Goal: Manage account settings

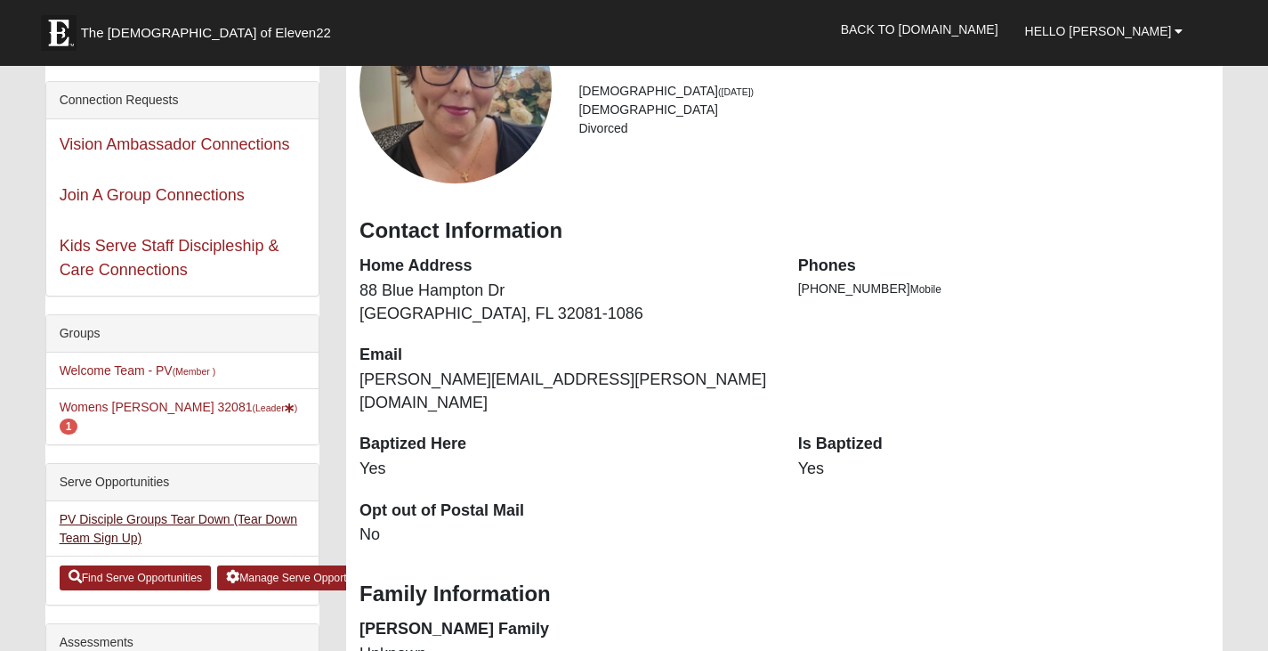
scroll to position [178, 0]
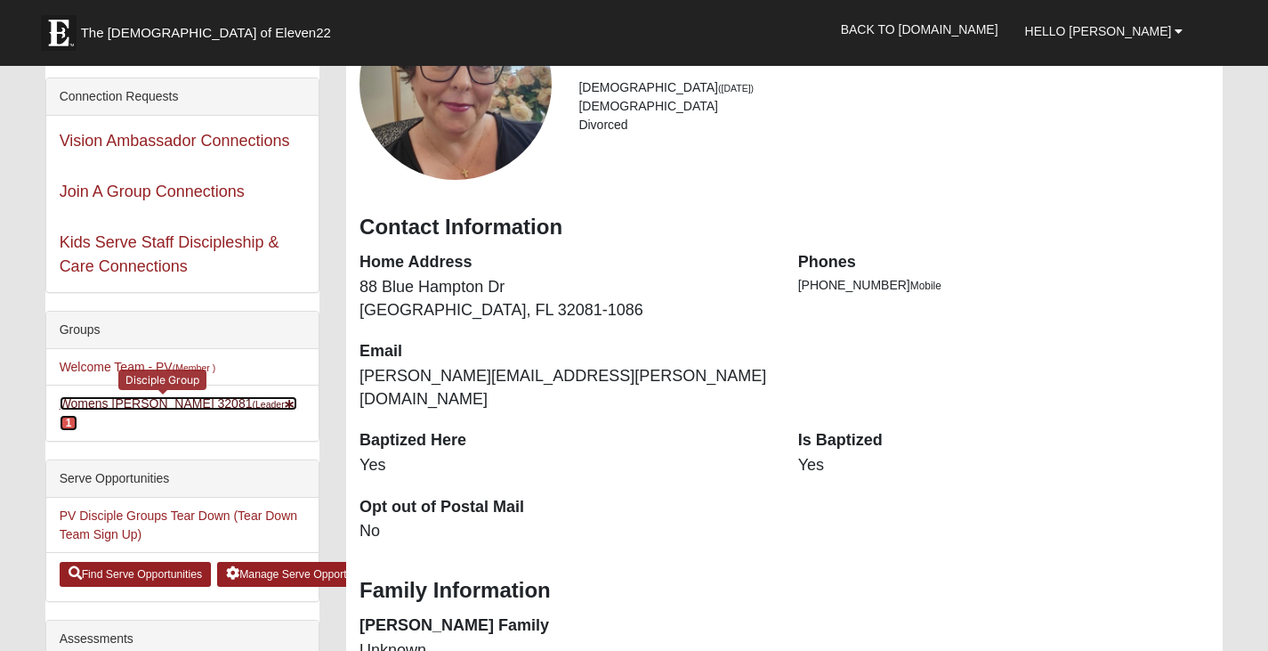
click at [190, 407] on link "Womens [PERSON_NAME] 32081 (Leader ) 1" at bounding box center [179, 412] width 238 height 33
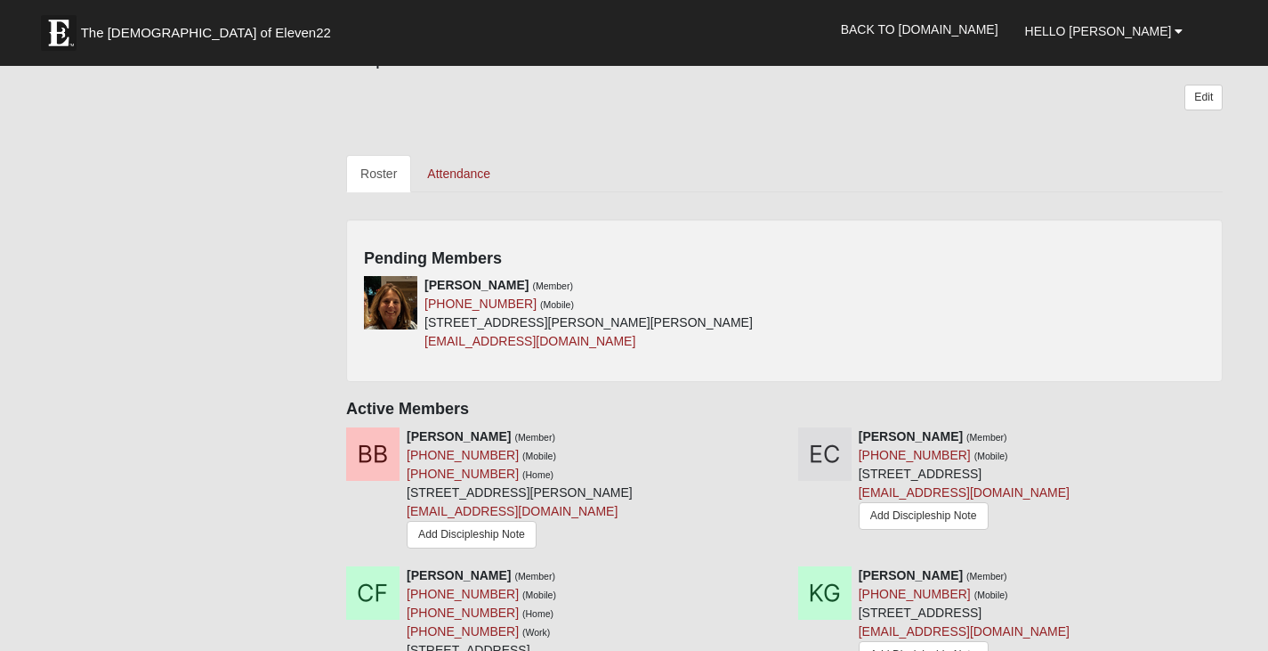
scroll to position [712, 0]
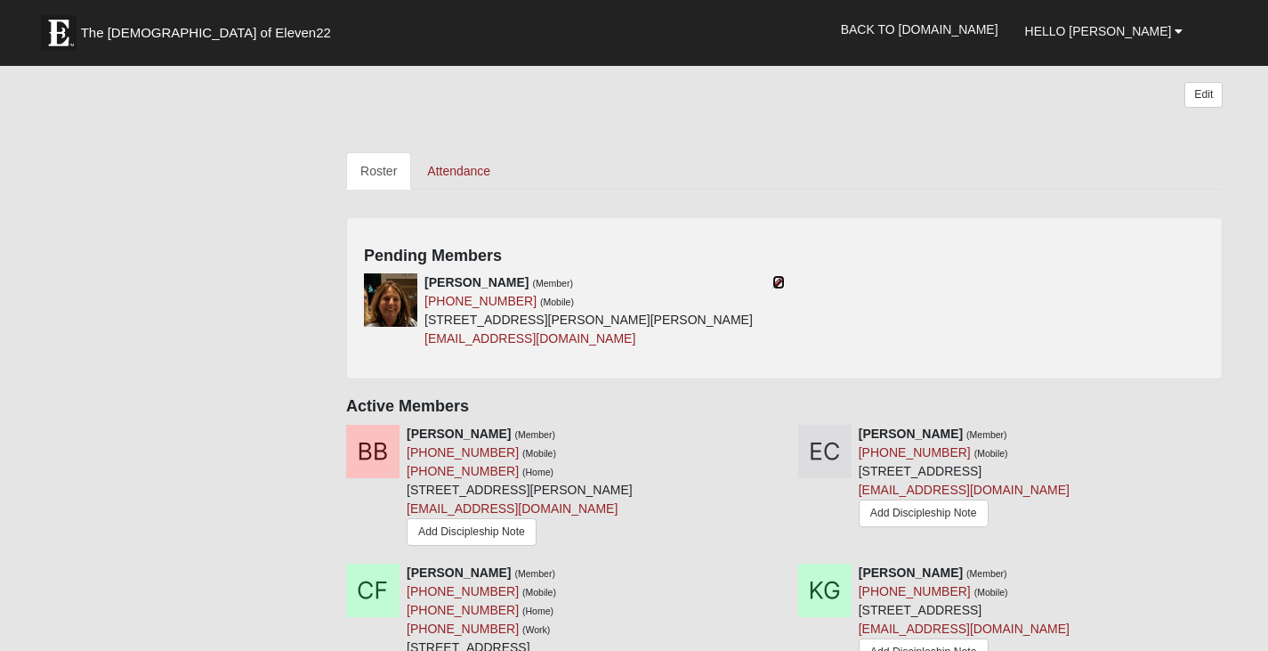
click at [777, 276] on icon at bounding box center [778, 282] width 12 height 12
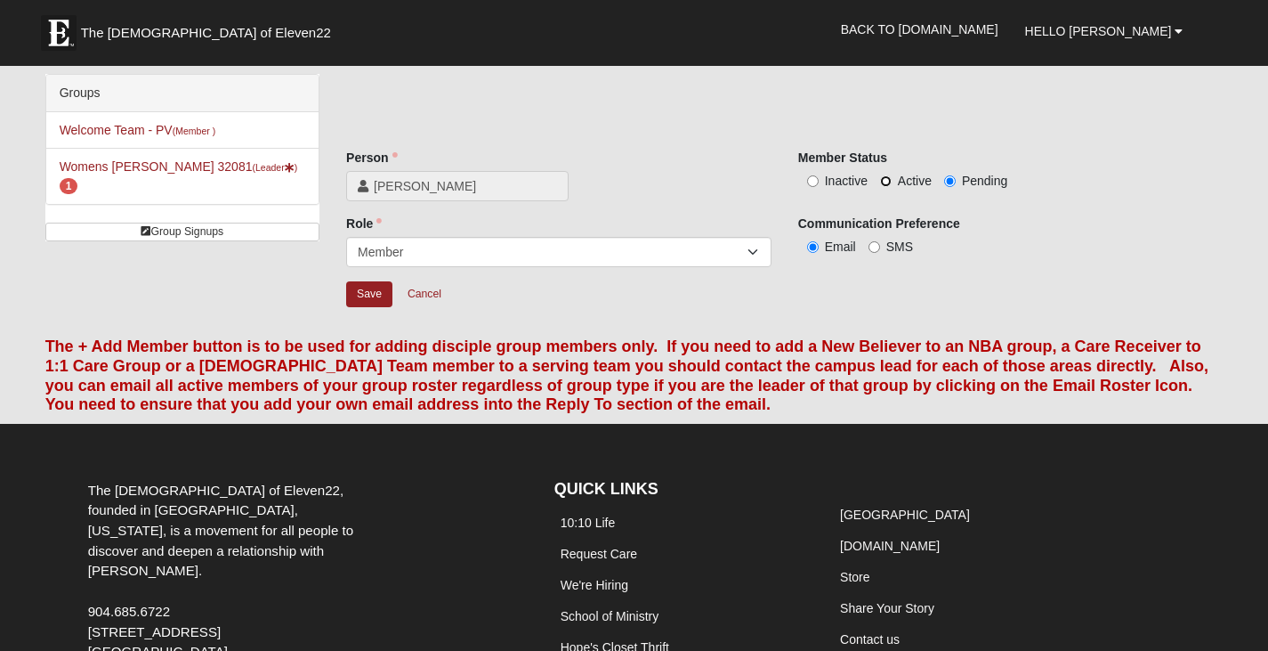
click at [885, 180] on input "Active" at bounding box center [886, 181] width 12 height 12
radio input "true"
click at [353, 295] on input "Save" at bounding box center [369, 294] width 46 height 26
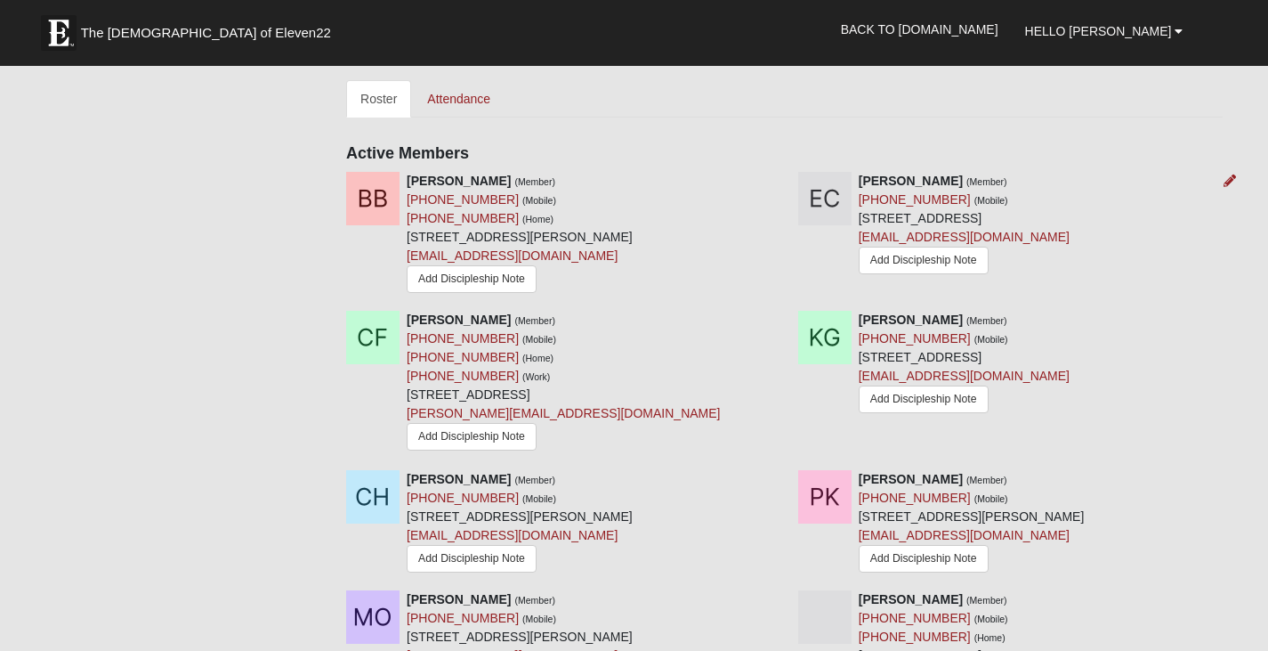
scroll to position [799, 0]
